Goal: Navigation & Orientation: Go to known website

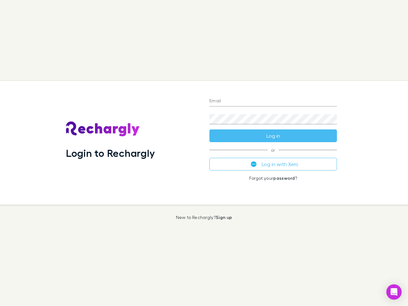
click at [204, 153] on div "Login to Rechargly" at bounding box center [133, 143] width 144 height 124
click at [273, 101] on input "Email" at bounding box center [274, 101] width 128 height 10
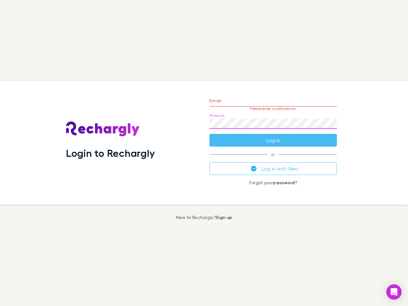
click at [273, 136] on form "Email Please enter a valid email. Password Log in" at bounding box center [274, 119] width 128 height 56
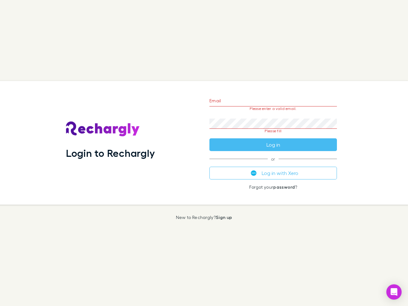
click at [273, 164] on div "Email Please enter a valid email. Password Please fill Log in or Log in with Xe…" at bounding box center [274, 143] width 138 height 124
click at [394, 292] on icon "Open Intercom Messenger" at bounding box center [394, 292] width 7 height 8
